Goal: Transaction & Acquisition: Book appointment/travel/reservation

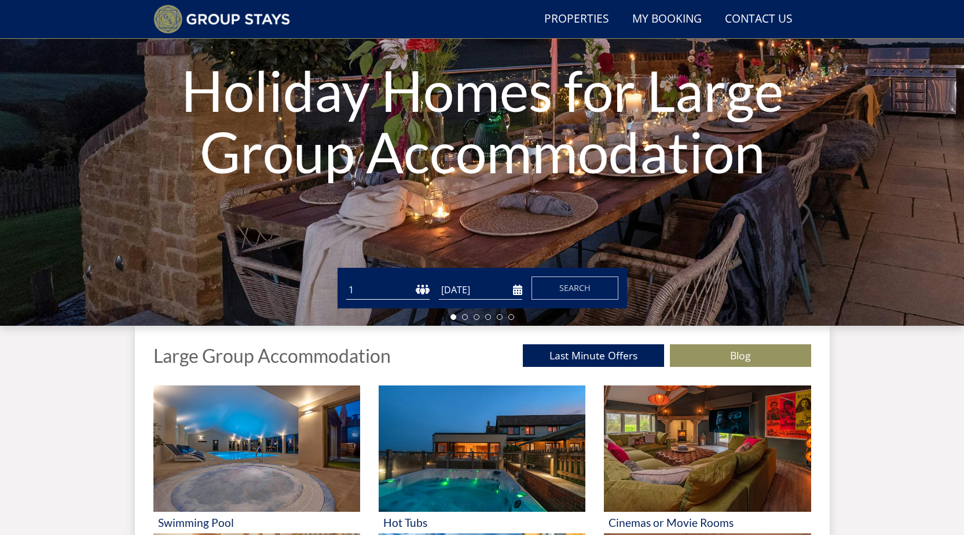
scroll to position [147, 0]
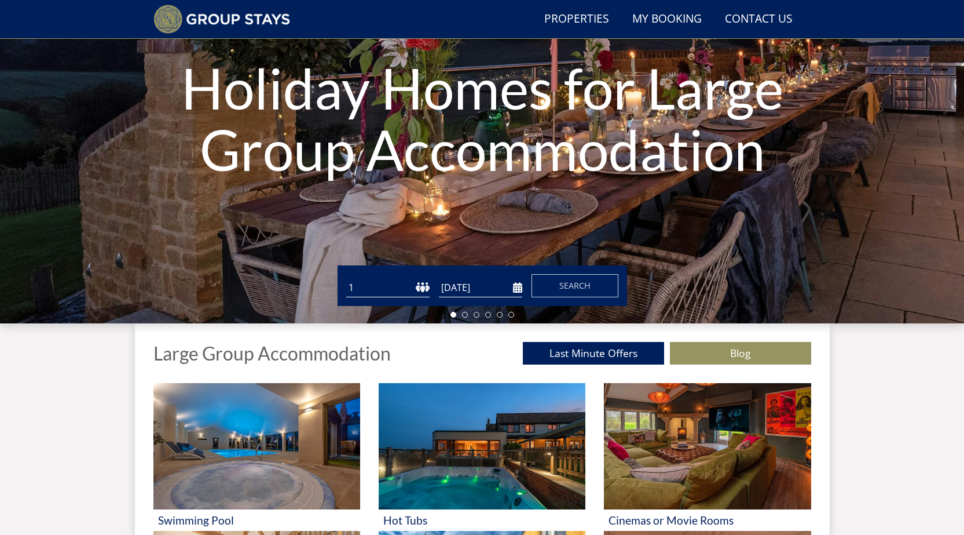
click at [520, 290] on input "[DATE]" at bounding box center [480, 287] width 83 height 19
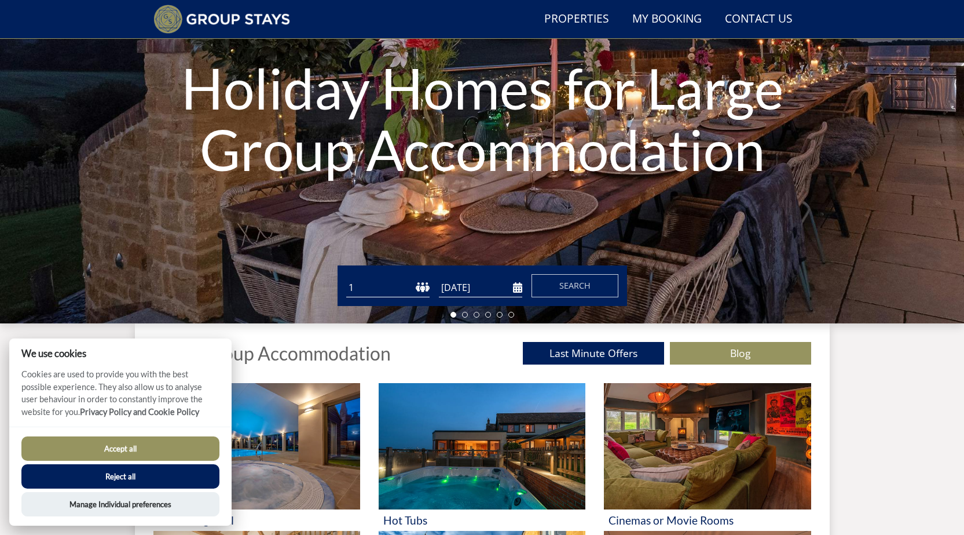
click at [520, 291] on input "[DATE]" at bounding box center [480, 287] width 83 height 19
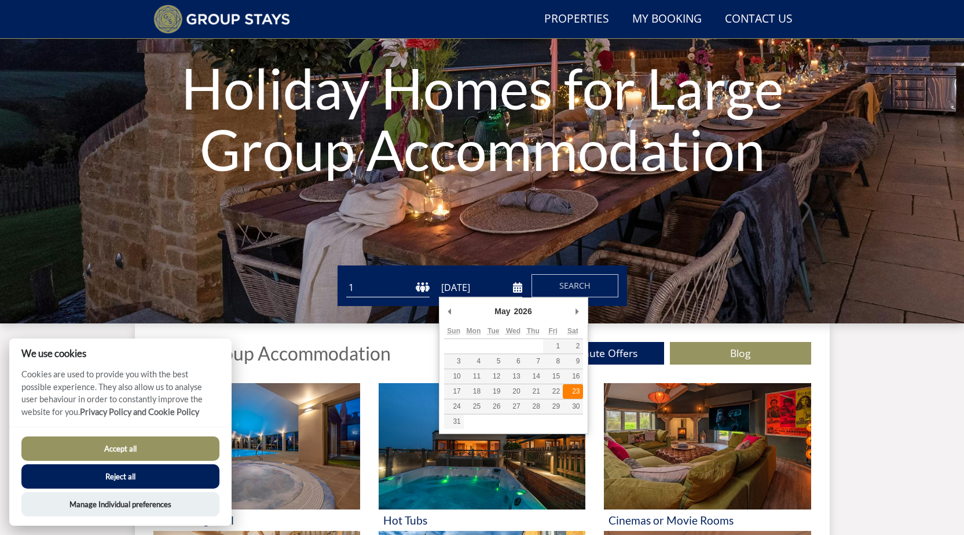
type input "[DATE]"
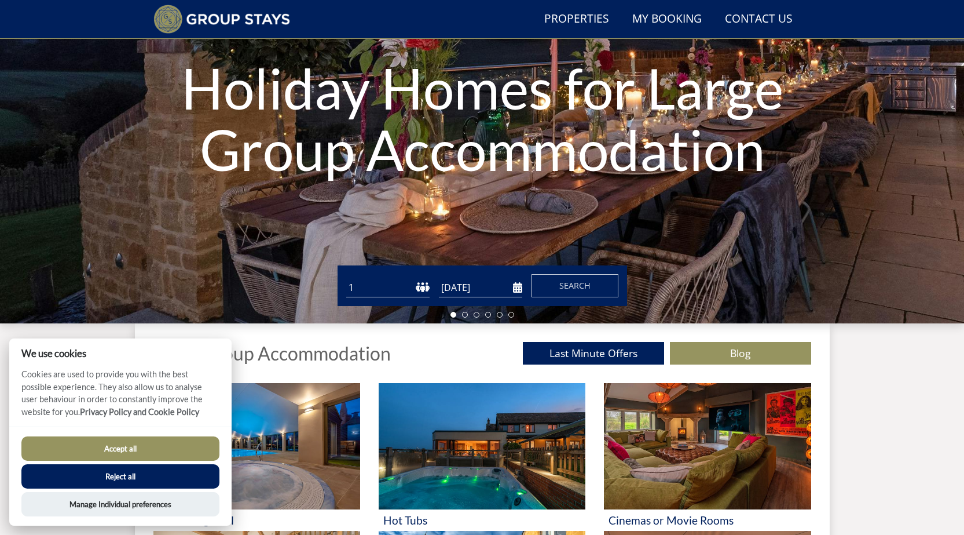
click at [381, 287] on select "1 2 3 4 5 6 7 8 9 10 11 12 13 14 15 16 17 18 19 20 21 22 23 24 25 26 27 28 29 3…" at bounding box center [387, 287] width 83 height 19
select select "13"
click at [346, 278] on select "1 2 3 4 5 6 7 8 9 10 11 12 13 14 15 16 17 18 19 20 21 22 23 24 25 26 27 28 29 3…" at bounding box center [387, 287] width 83 height 19
click at [584, 287] on span "Search" at bounding box center [575, 285] width 31 height 11
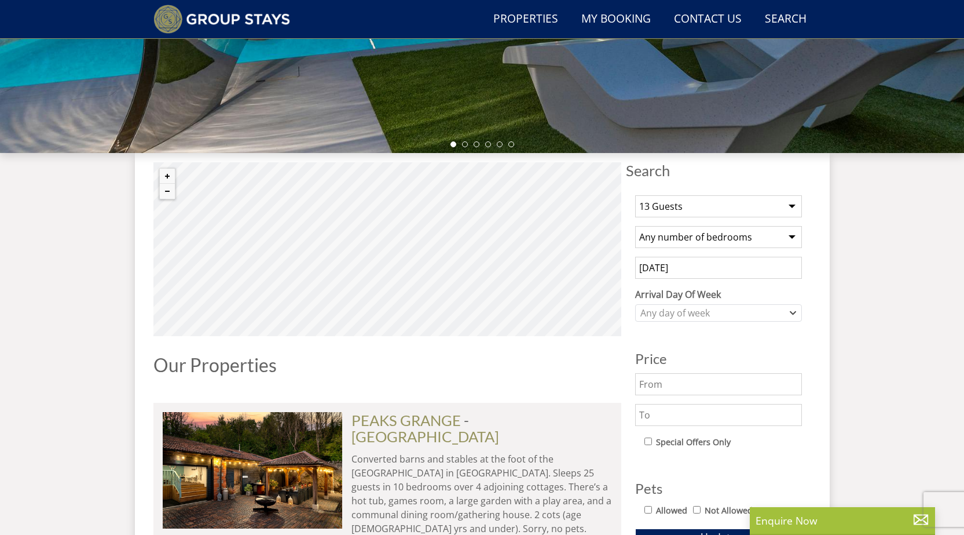
scroll to position [320, 0]
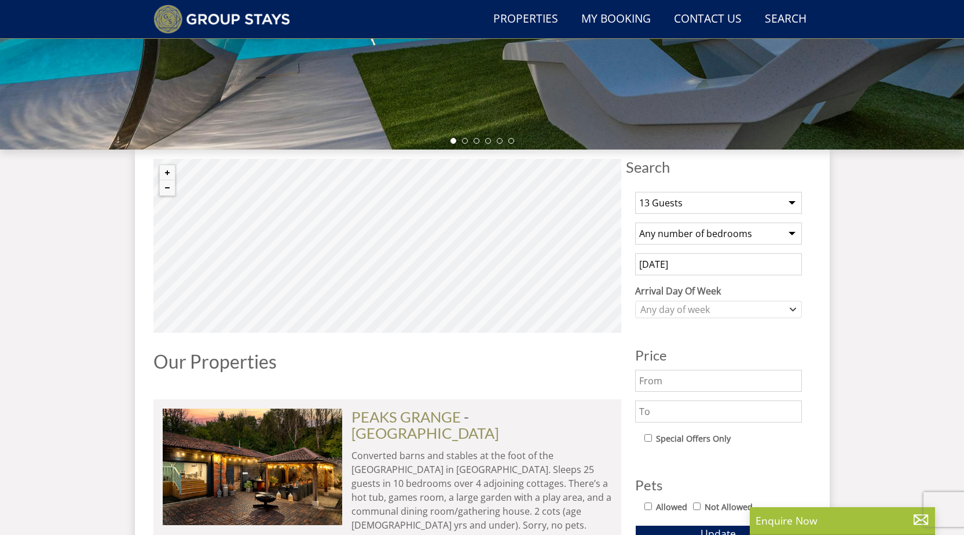
click at [794, 235] on select "Any number of bedrooms 4 Bedrooms 5 Bedrooms 6 Bedrooms 7 Bedrooms 8 Bedrooms 9…" at bounding box center [718, 233] width 167 height 22
select select "7"
click at [635, 222] on select "Any number of bedrooms 4 Bedrooms 5 Bedrooms 6 Bedrooms 7 Bedrooms 8 Bedrooms 9…" at bounding box center [718, 233] width 167 height 22
click at [794, 313] on div "Any day of week" at bounding box center [718, 309] width 167 height 17
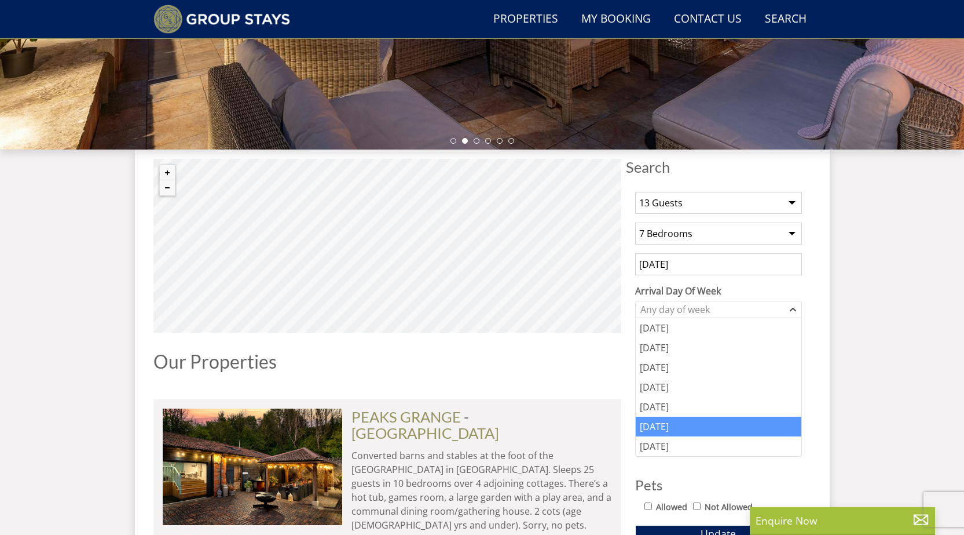
click at [707, 423] on div "[DATE]" at bounding box center [719, 426] width 166 height 20
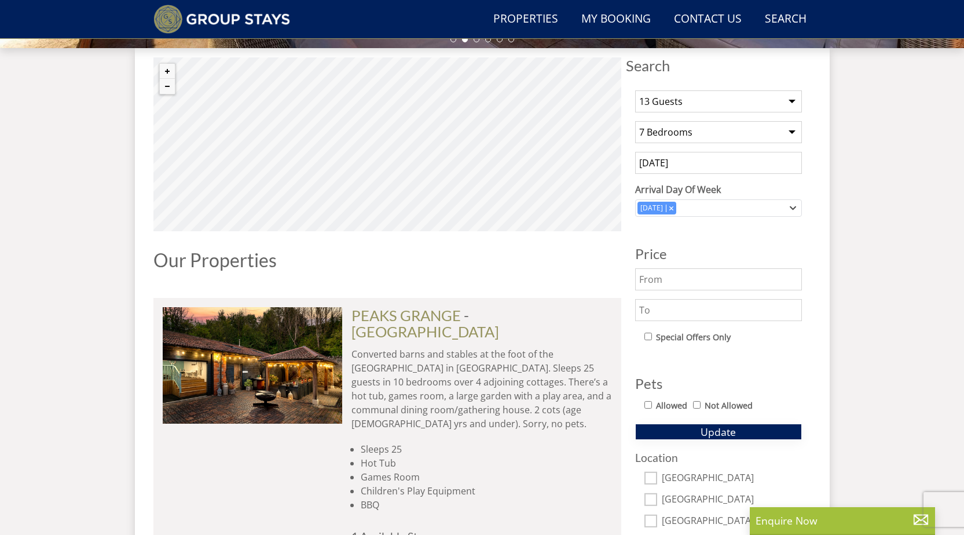
scroll to position [494, 0]
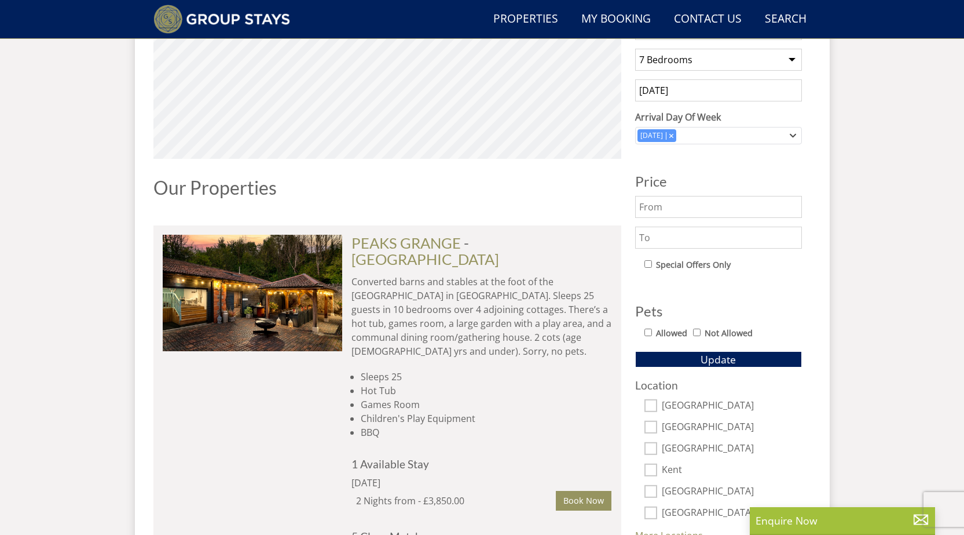
click at [645, 333] on input "Allowed" at bounding box center [649, 332] width 8 height 8
checkbox input "true"
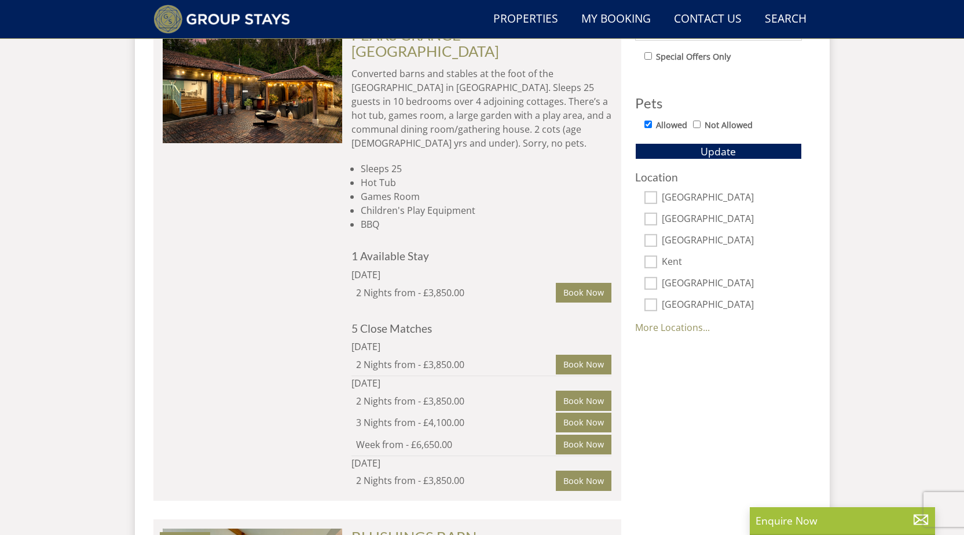
scroll to position [726, 0]
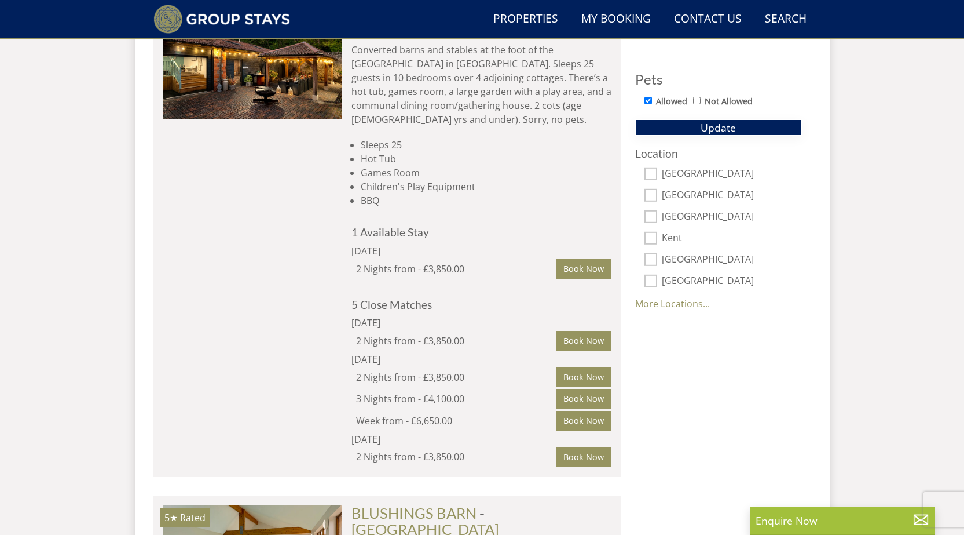
click at [708, 128] on span "Update" at bounding box center [718, 127] width 35 height 14
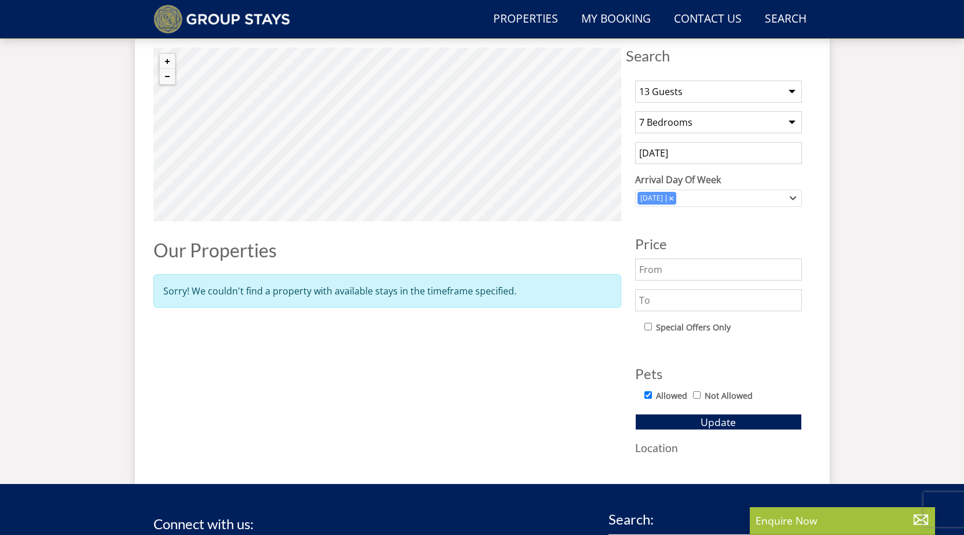
scroll to position [353, 0]
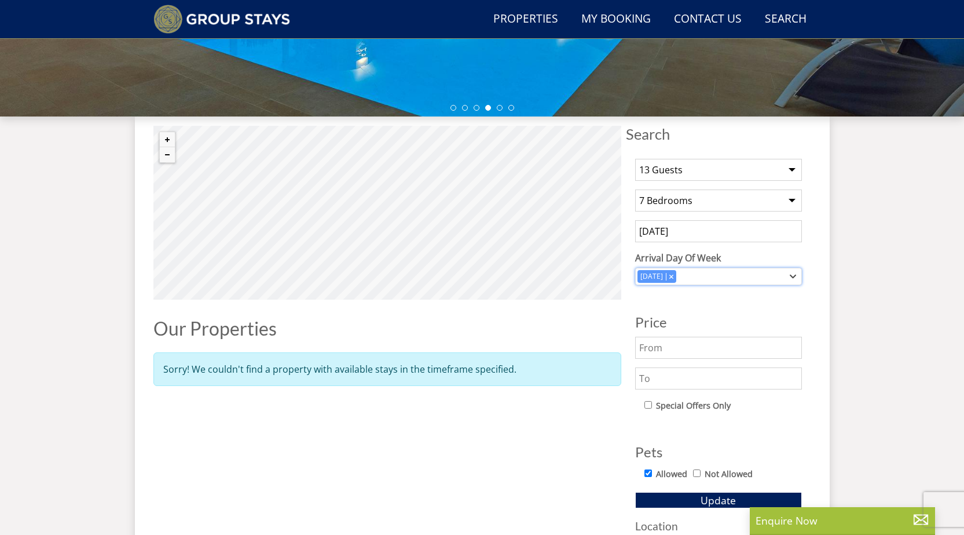
click at [793, 276] on icon "Combobox" at bounding box center [793, 276] width 6 height 7
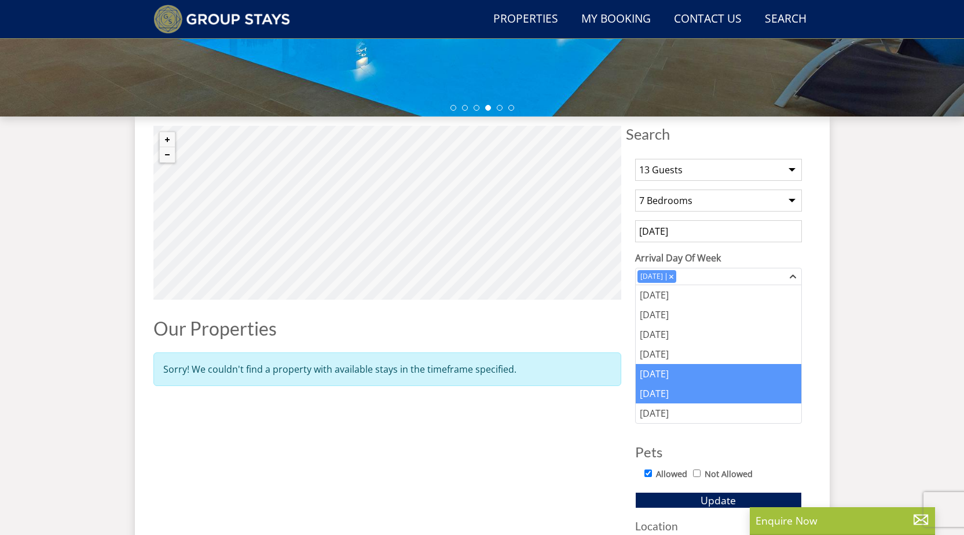
click at [655, 376] on div "[DATE]" at bounding box center [719, 374] width 166 height 20
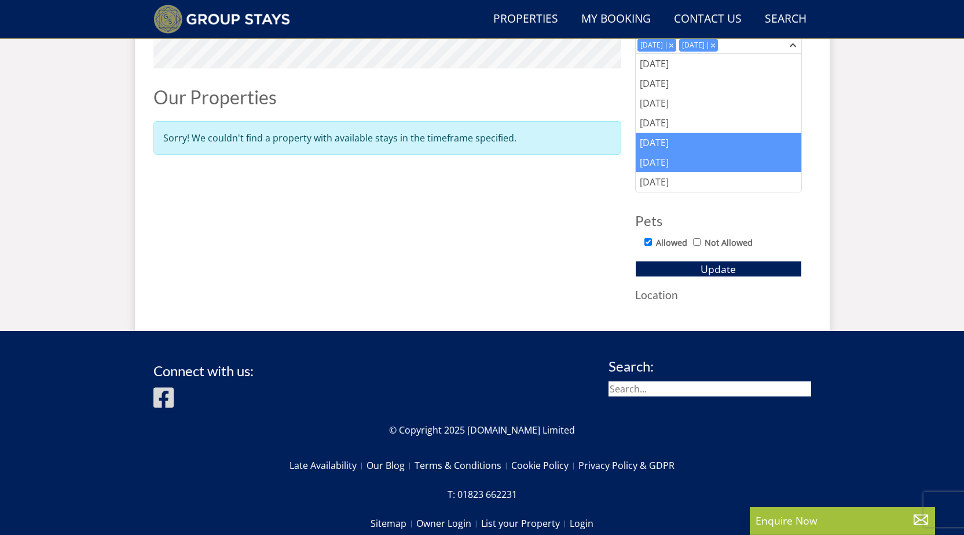
scroll to position [585, 0]
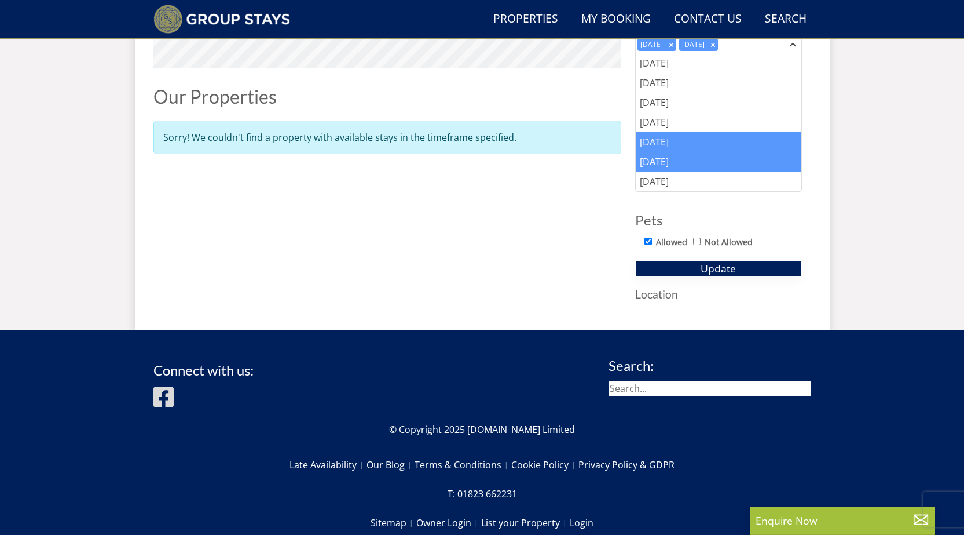
click at [683, 269] on button "Update" at bounding box center [718, 268] width 167 height 16
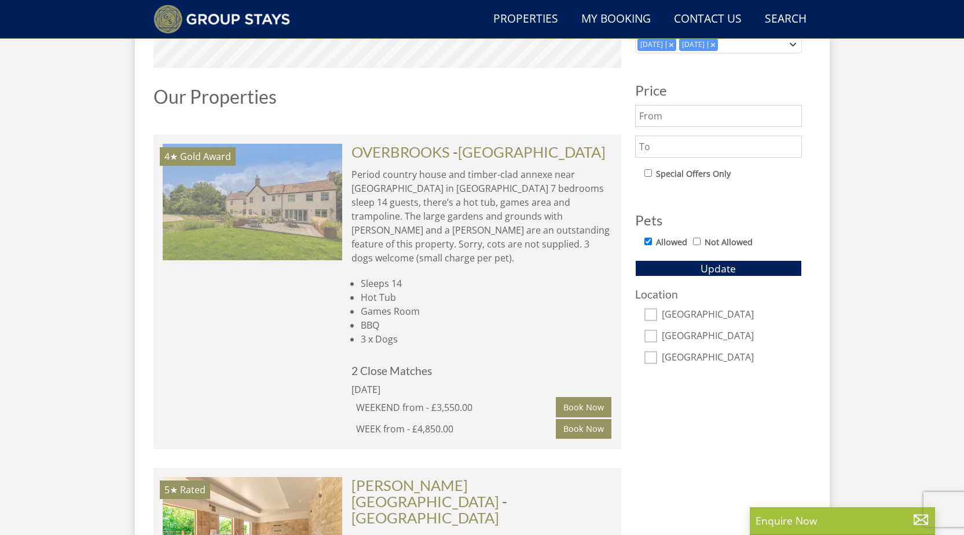
click at [280, 220] on img at bounding box center [253, 202] width 180 height 116
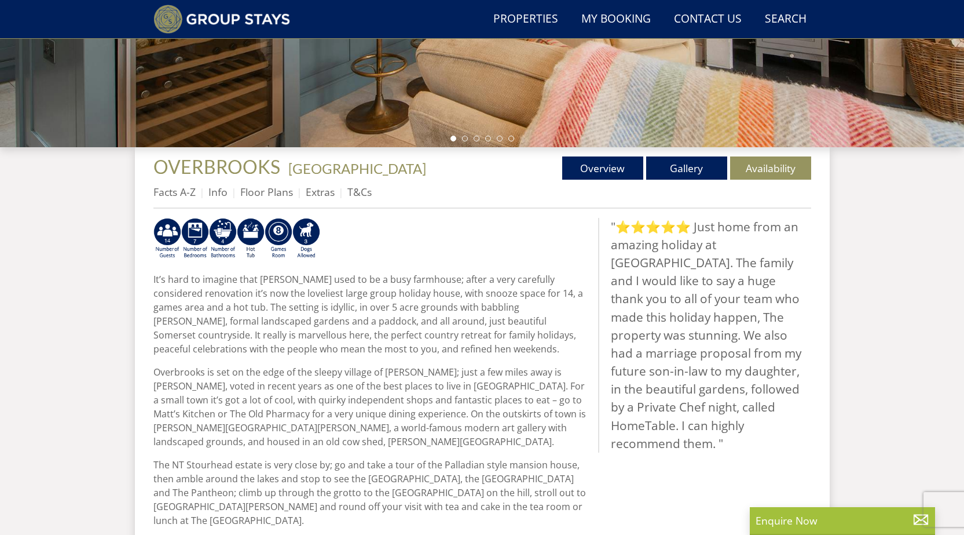
scroll to position [322, 0]
click at [774, 169] on link "Availability" at bounding box center [770, 168] width 81 height 23
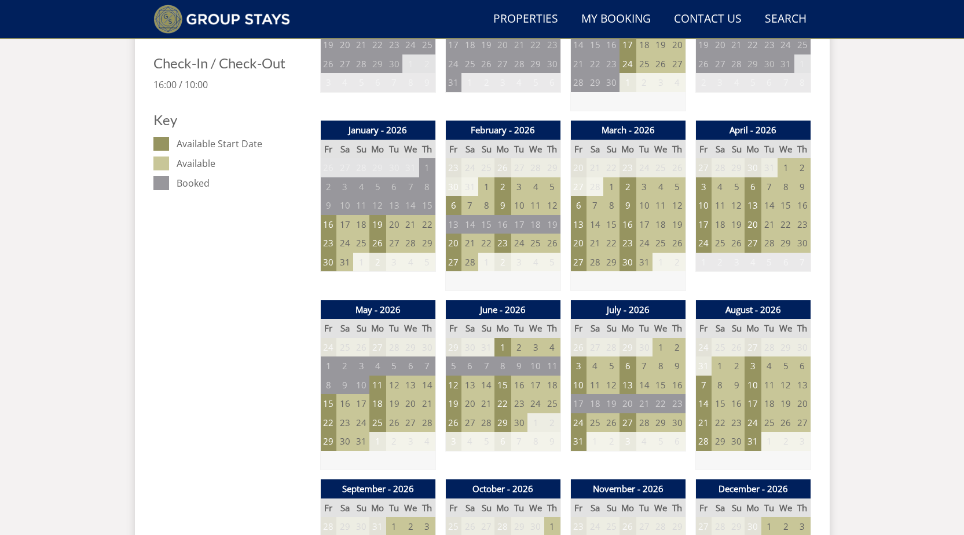
scroll to position [614, 0]
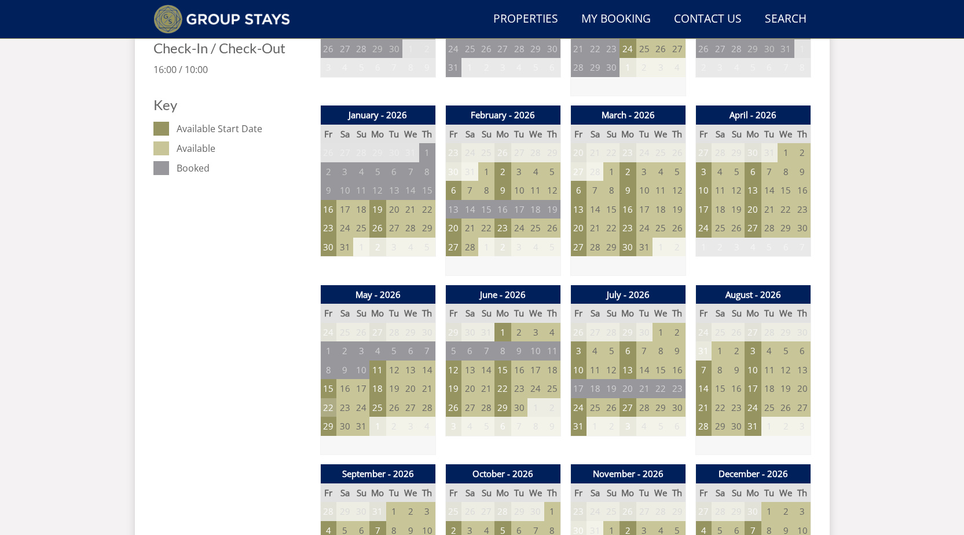
click at [326, 409] on td "22" at bounding box center [328, 407] width 16 height 19
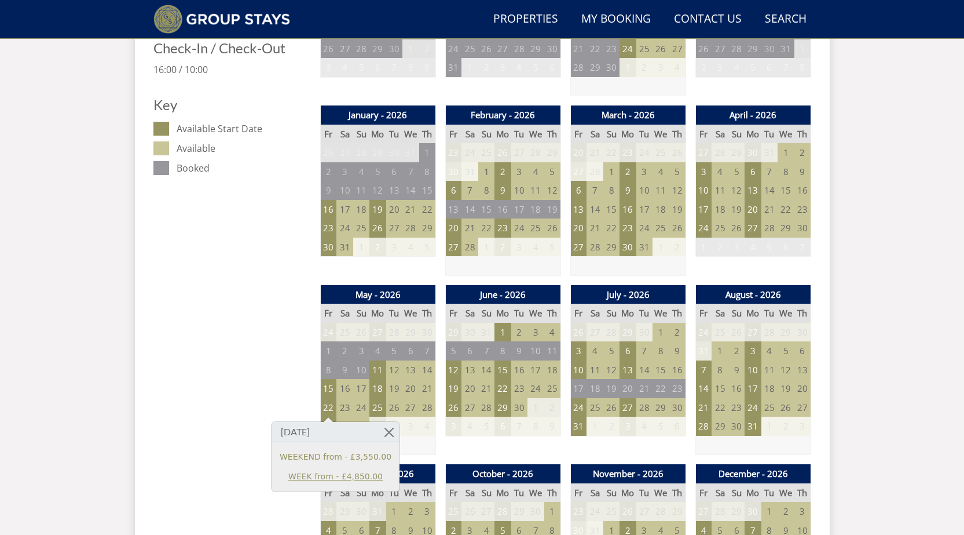
click at [301, 478] on link "WEEK from - £4,850.00" at bounding box center [336, 476] width 112 height 12
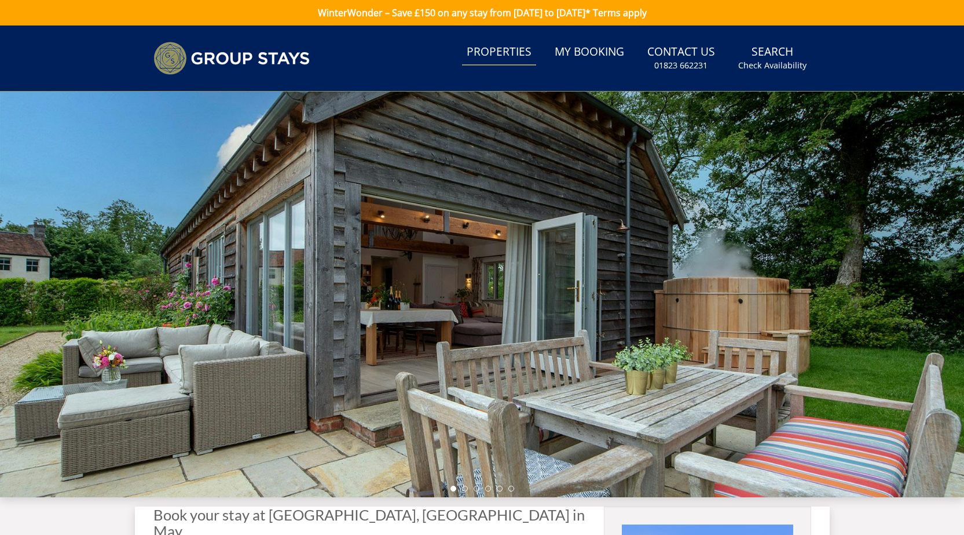
click at [503, 55] on link "Properties" at bounding box center [499, 52] width 74 height 26
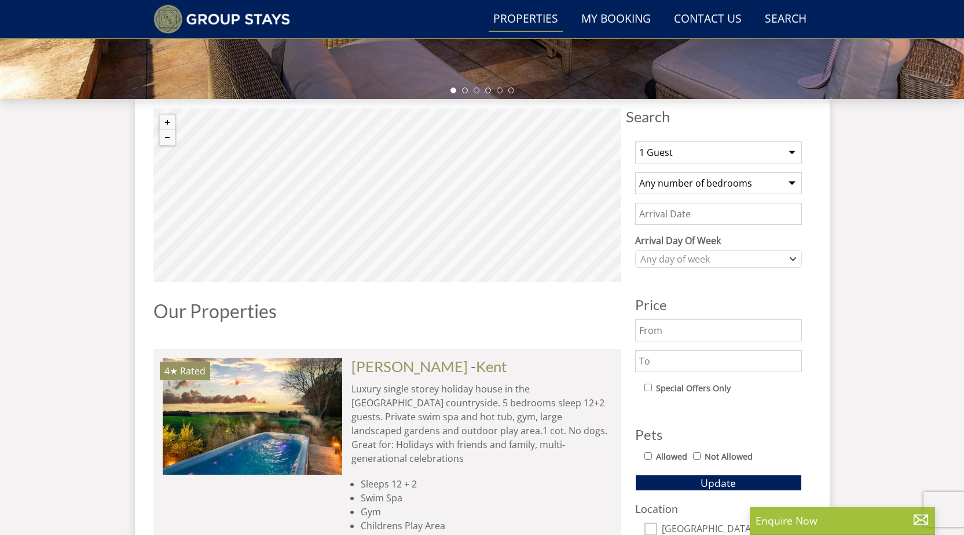
scroll to position [405, 0]
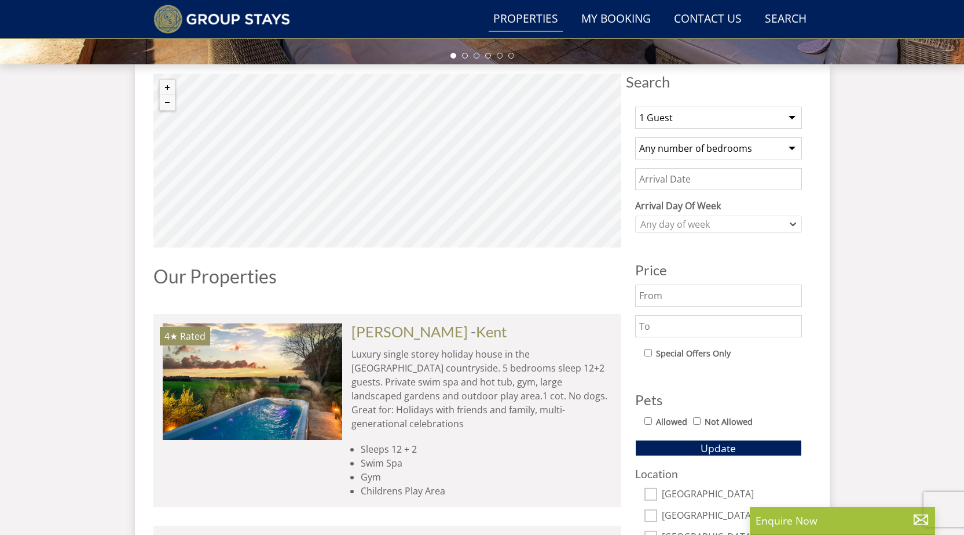
click at [792, 116] on select "1 Guest 2 Guests 3 Guests 4 Guests 5 Guests 6 Guests 7 Guests 8 Guests 9 Guests…" at bounding box center [718, 118] width 167 height 22
select select "13"
click at [635, 107] on select "1 Guest 2 Guests 3 Guests 4 Guests 5 Guests 6 Guests 7 Guests 8 Guests 9 Guests…" at bounding box center [718, 118] width 167 height 22
click at [794, 149] on select "Any number of bedrooms 4 Bedrooms 5 Bedrooms 6 Bedrooms 7 Bedrooms 8 Bedrooms 9…" at bounding box center [718, 148] width 167 height 22
select select "7"
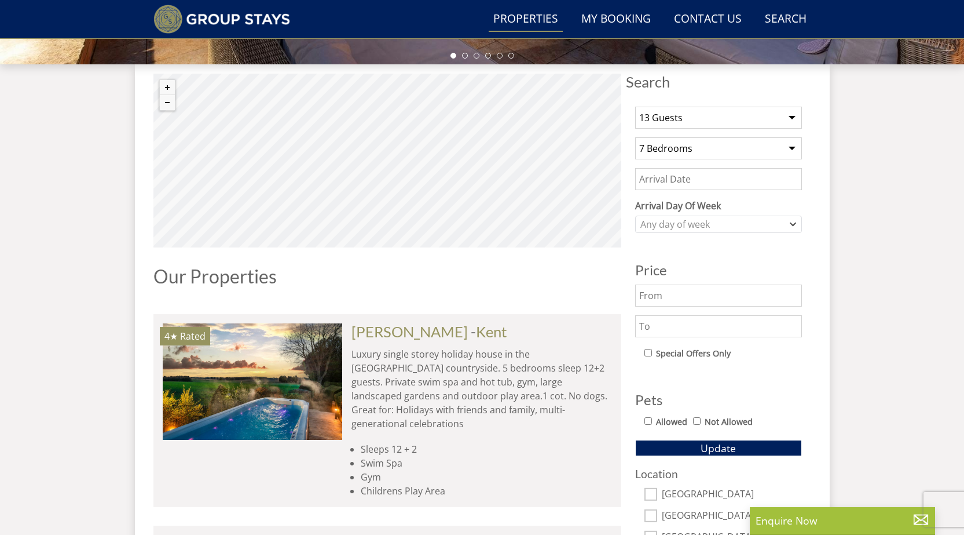
click at [635, 137] on select "Any number of bedrooms 4 Bedrooms 5 Bedrooms 6 Bedrooms 7 Bedrooms 8 Bedrooms 9…" at bounding box center [718, 148] width 167 height 22
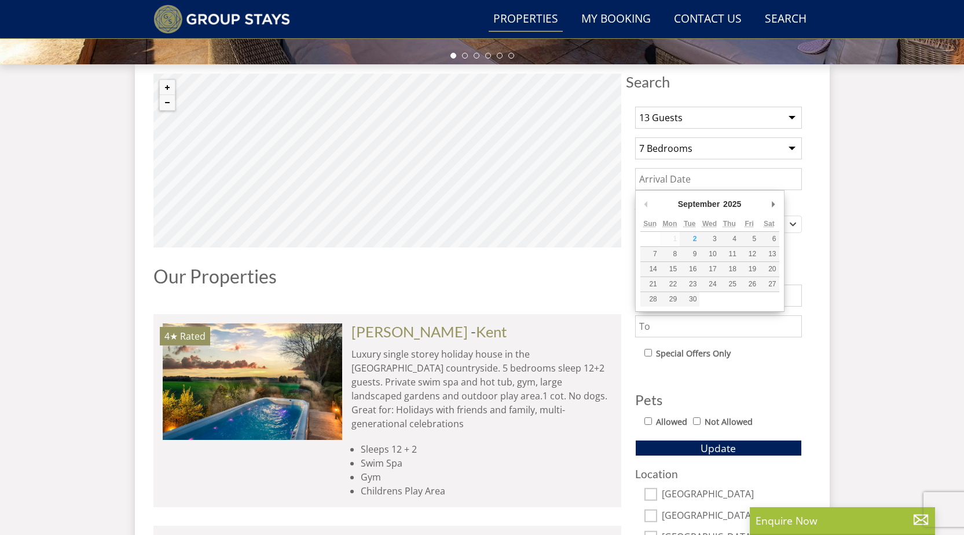
click at [757, 177] on input "Date" at bounding box center [718, 179] width 167 height 22
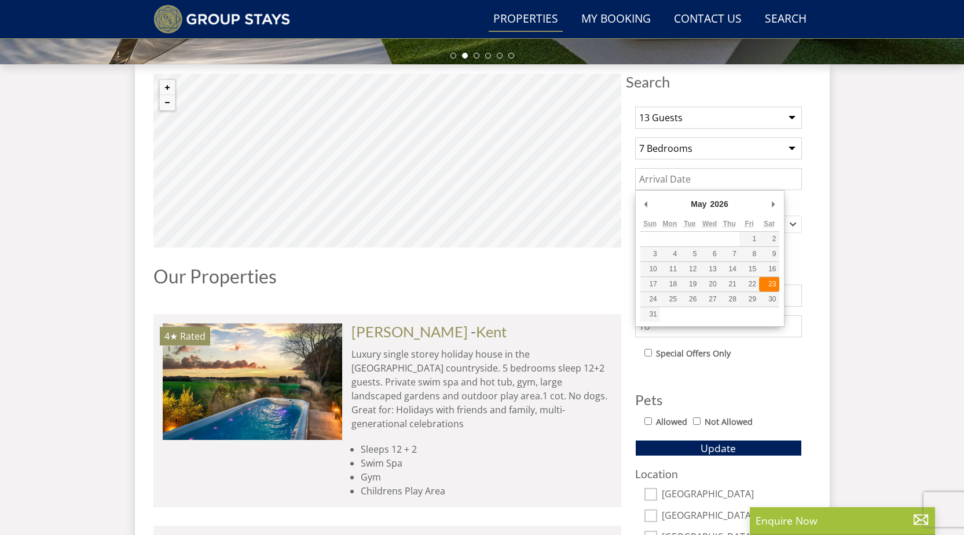
type input "[DATE]"
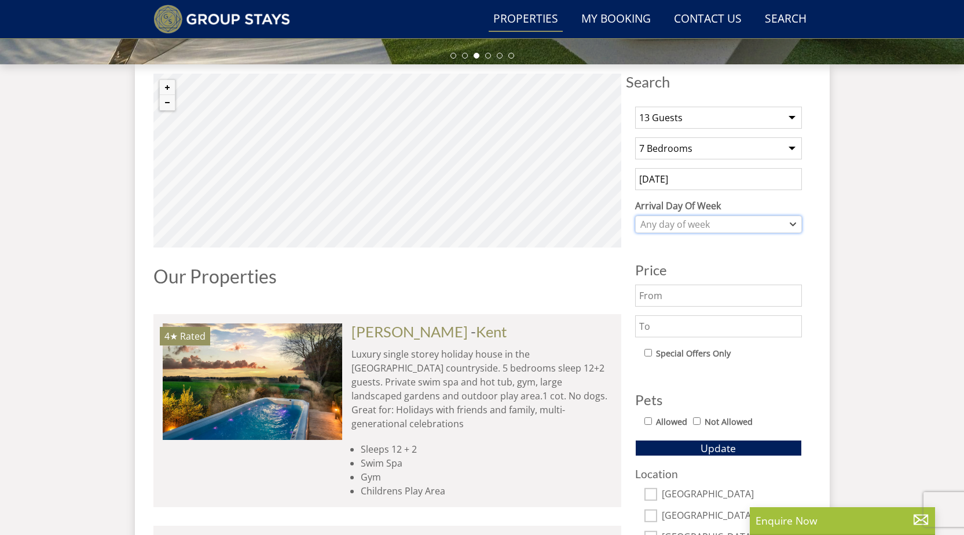
click at [795, 225] on icon "Combobox" at bounding box center [793, 224] width 6 height 7
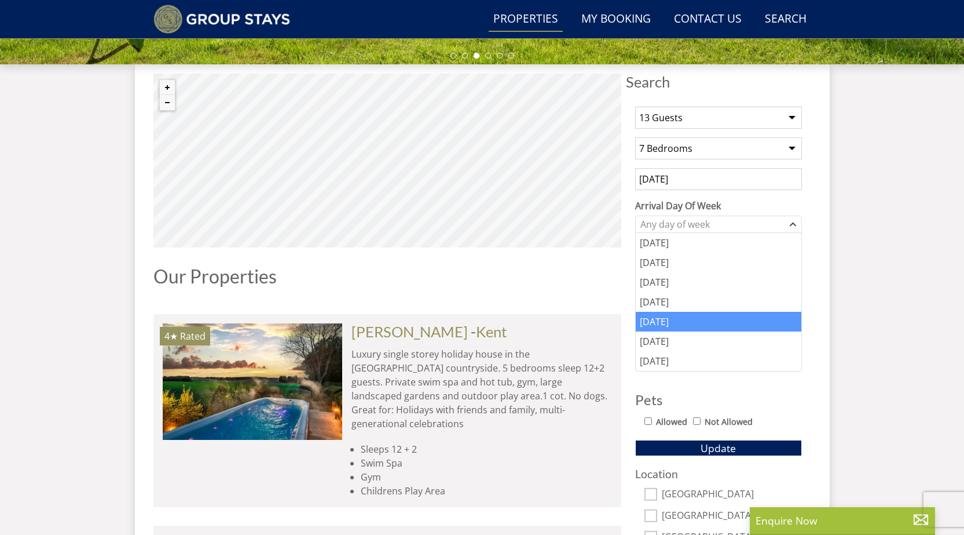
click at [673, 319] on div "[DATE]" at bounding box center [719, 322] width 166 height 20
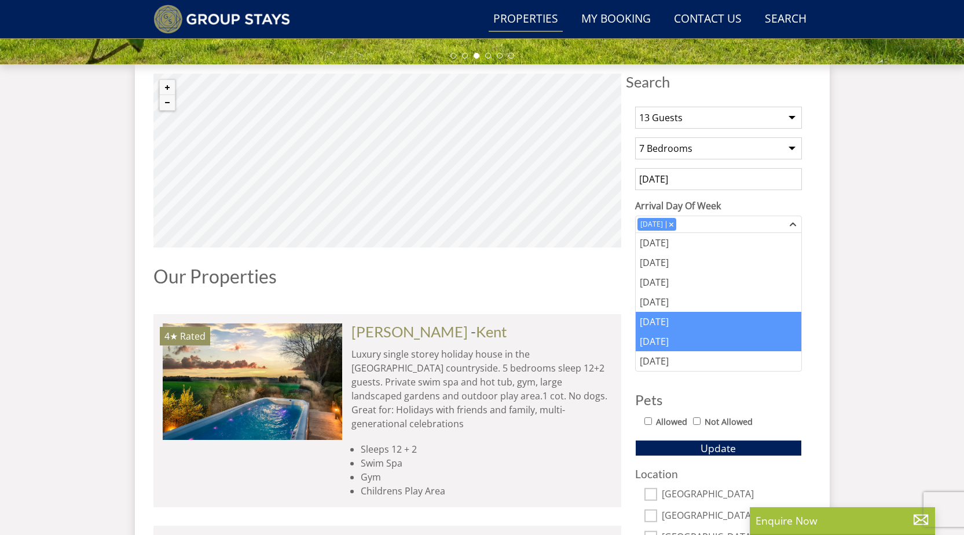
click at [672, 335] on div "[DATE]" at bounding box center [719, 341] width 166 height 20
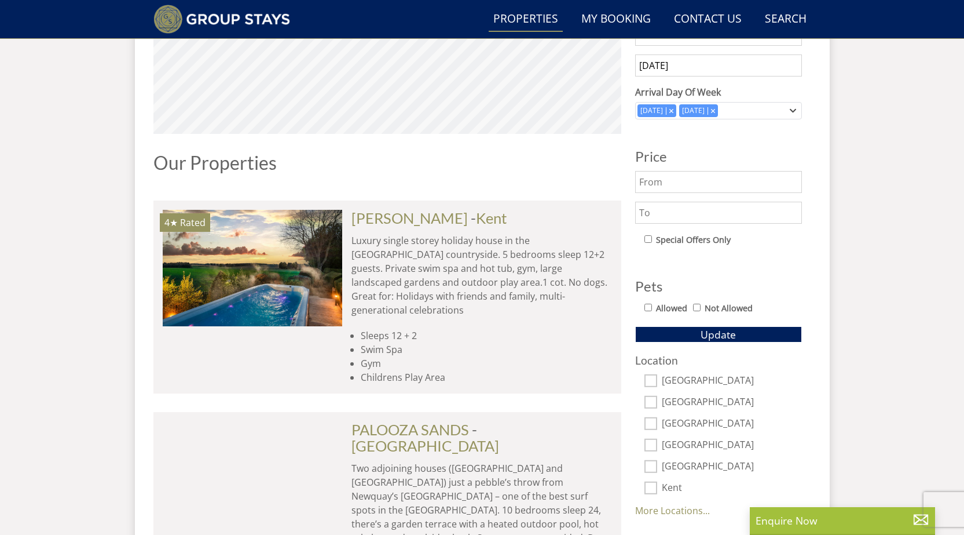
scroll to position [521, 0]
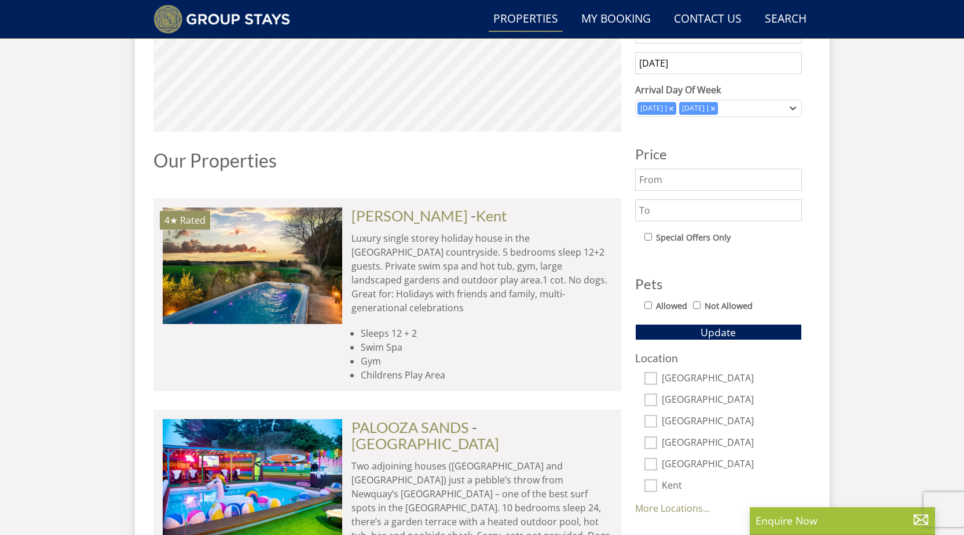
click at [649, 306] on input "Allowed" at bounding box center [649, 305] width 8 height 8
checkbox input "true"
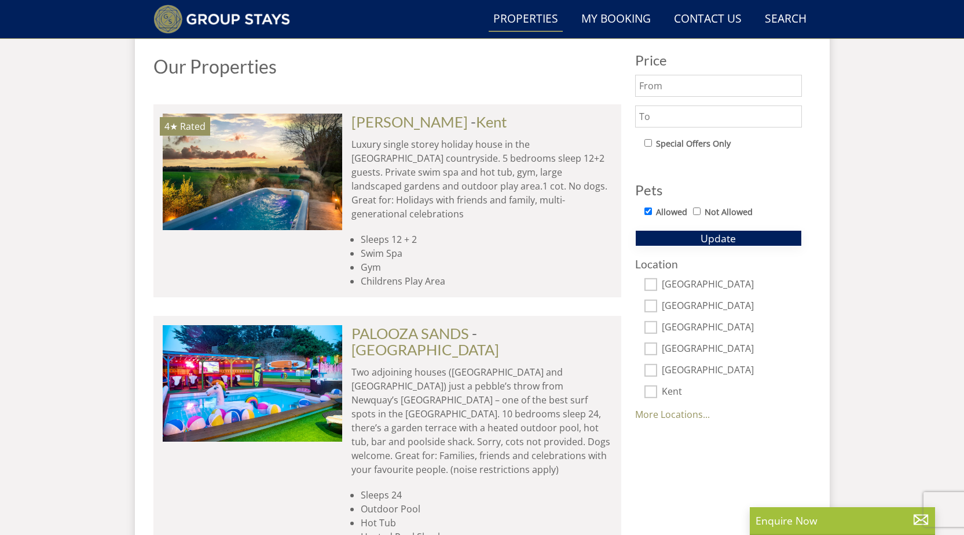
scroll to position [637, 0]
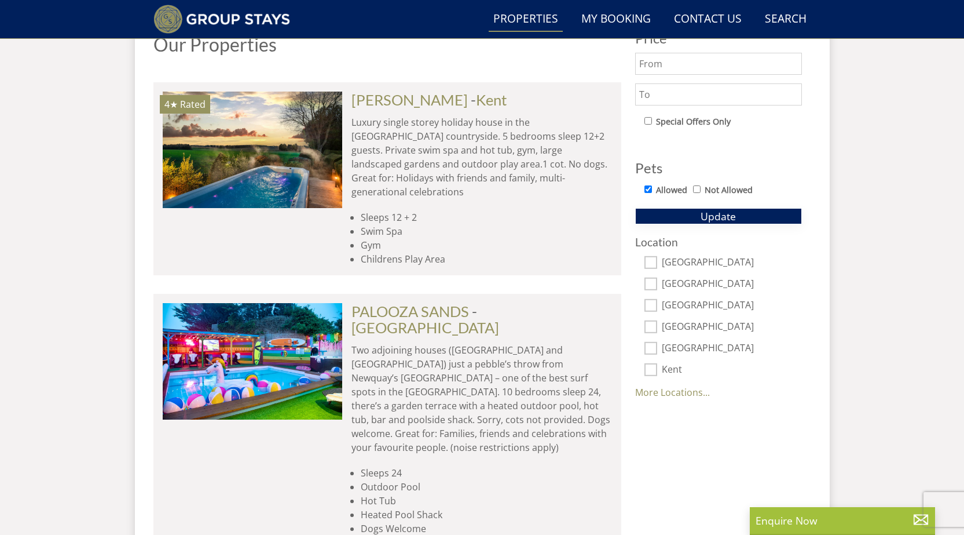
click at [711, 219] on span "Update" at bounding box center [718, 216] width 35 height 14
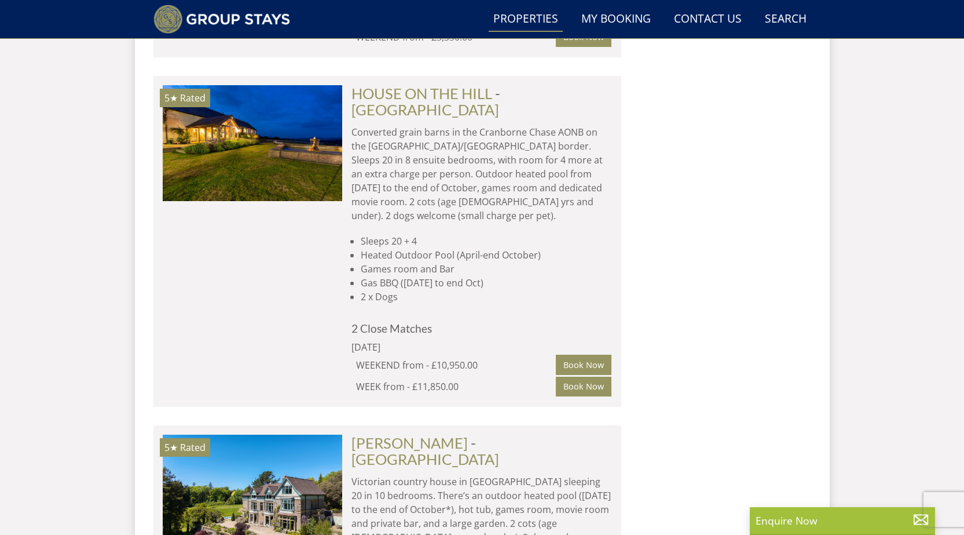
scroll to position [2665, 0]
